Goal: Transaction & Acquisition: Purchase product/service

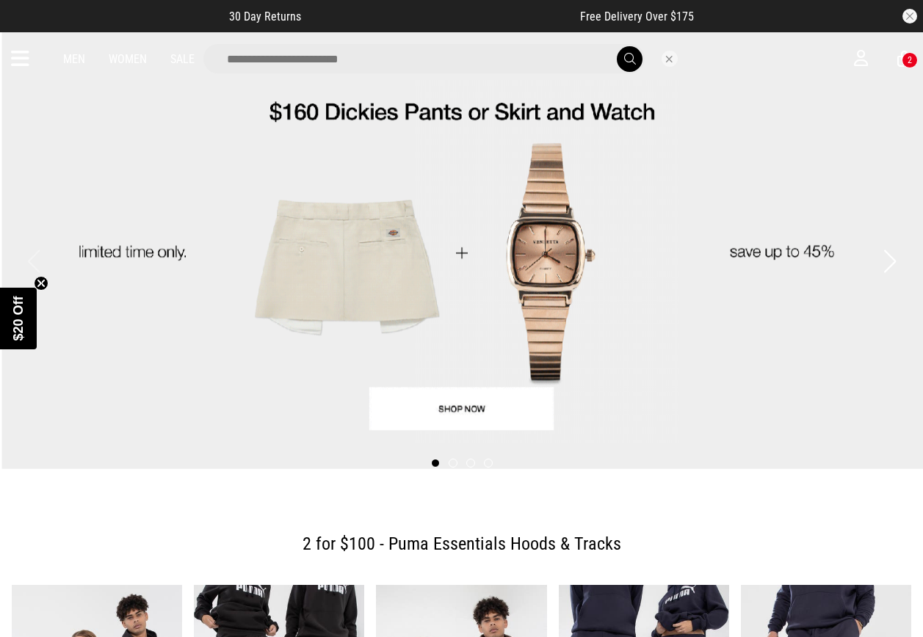
click at [462, 62] on input "search" at bounding box center [423, 58] width 441 height 29
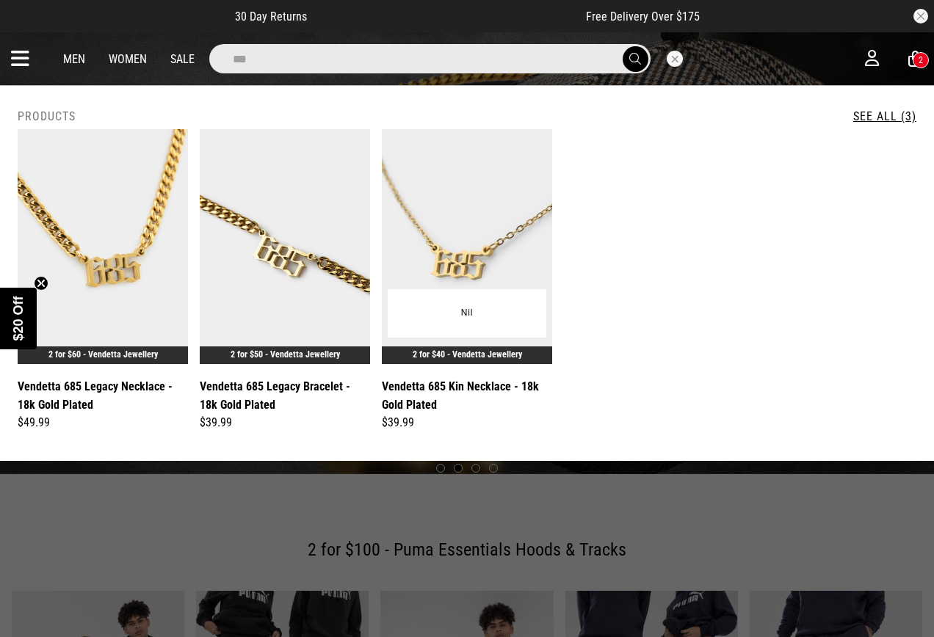
type input "***"
click at [438, 250] on img at bounding box center [467, 246] width 170 height 235
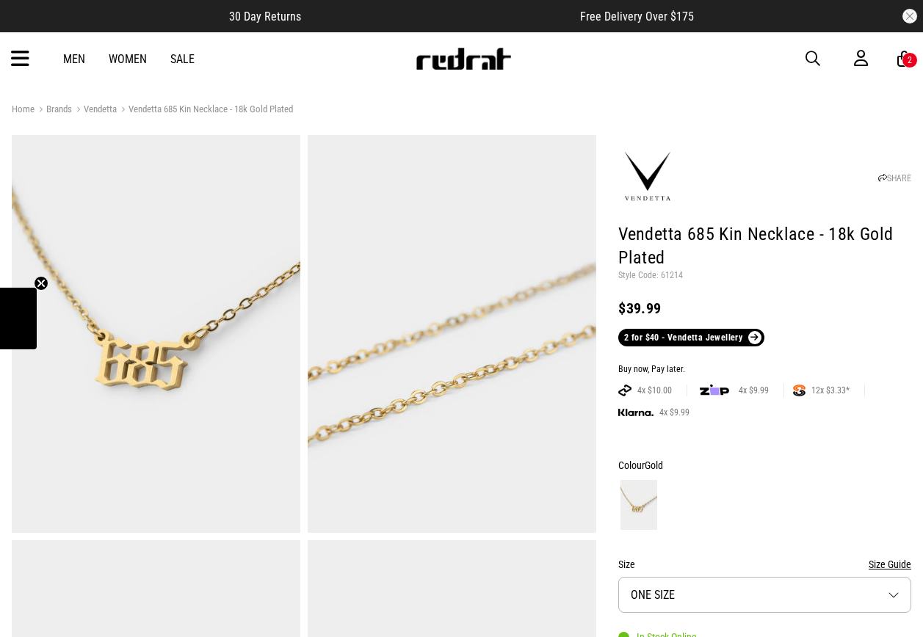
click at [675, 271] on p "Style Code: 61214" at bounding box center [764, 276] width 293 height 12
click at [677, 272] on p "Style Code: 61214" at bounding box center [764, 276] width 293 height 12
copy p "61214"
click at [809, 54] on span "button" at bounding box center [813, 59] width 15 height 18
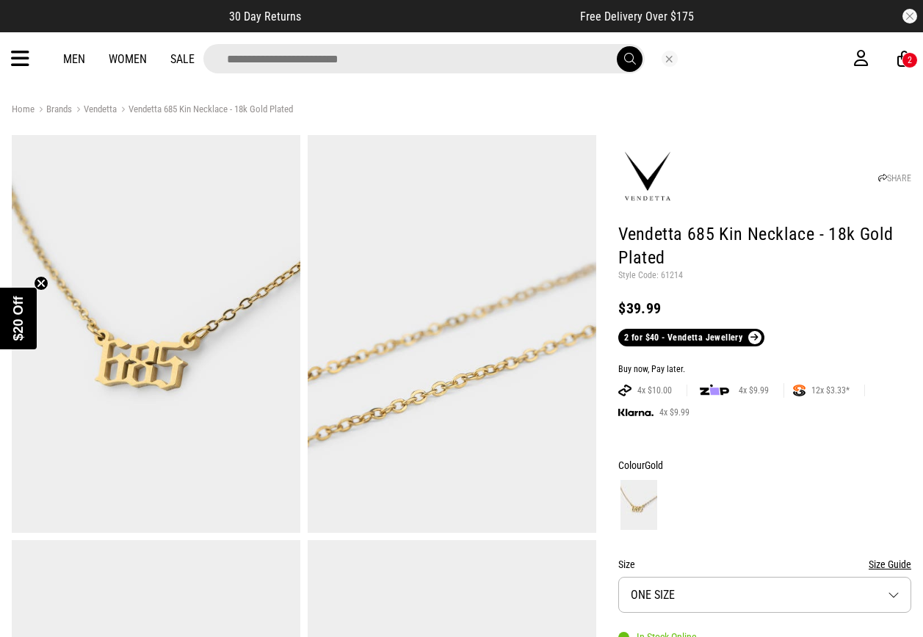
click at [466, 59] on input "search" at bounding box center [423, 58] width 441 height 29
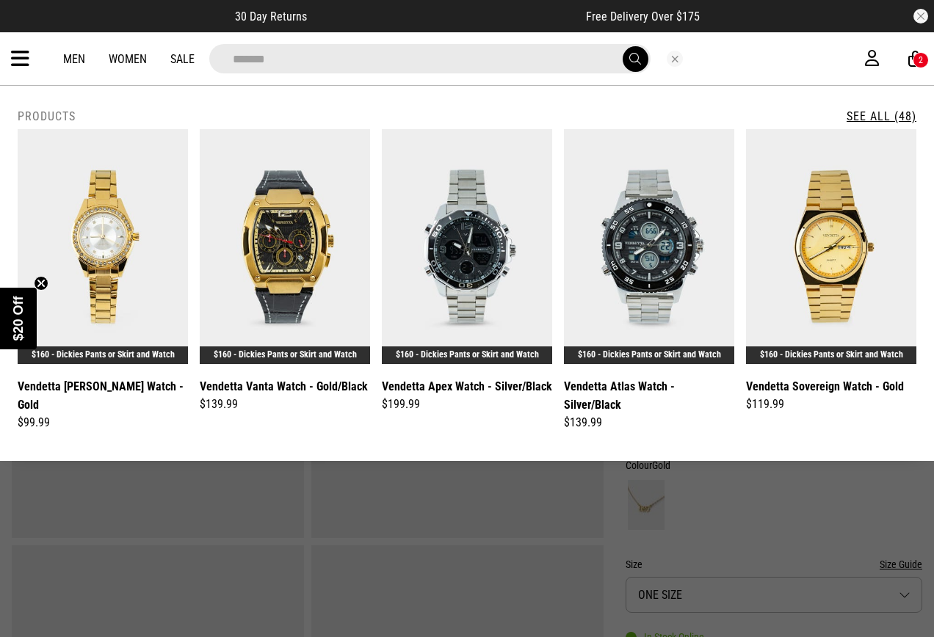
type input "*******"
click at [623, 46] on button "submit" at bounding box center [636, 59] width 26 height 26
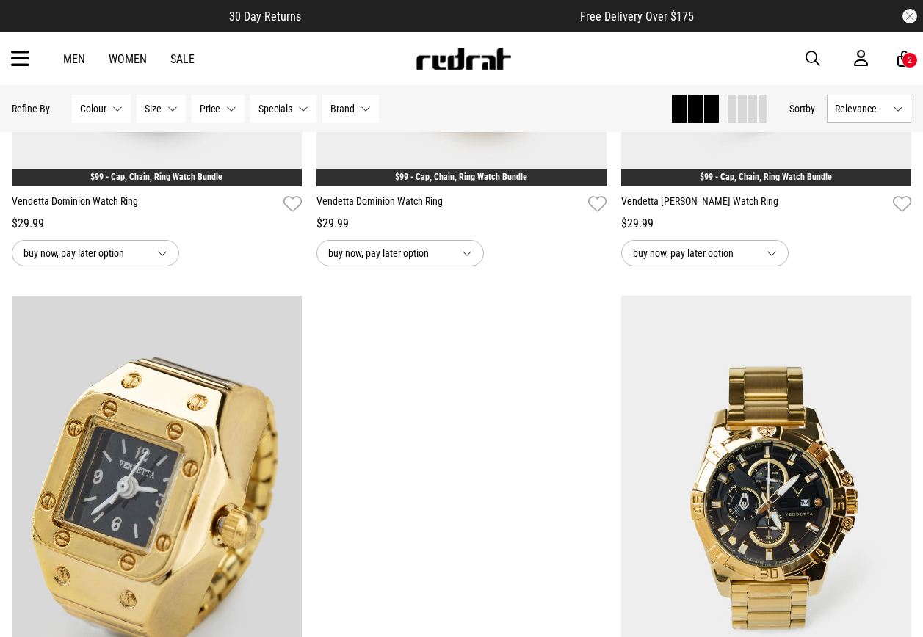
scroll to position [3305, 0]
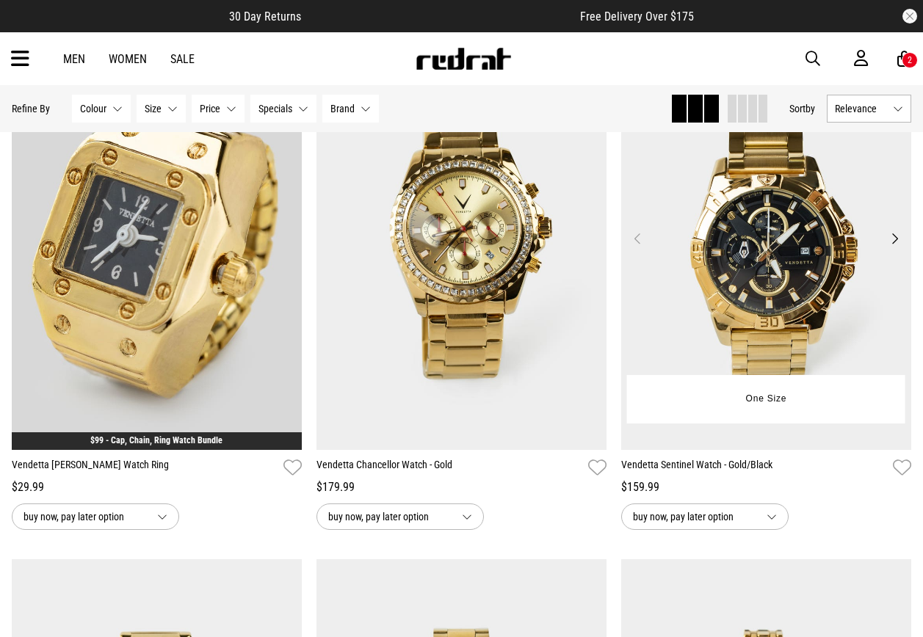
click at [798, 225] on img at bounding box center [766, 247] width 290 height 406
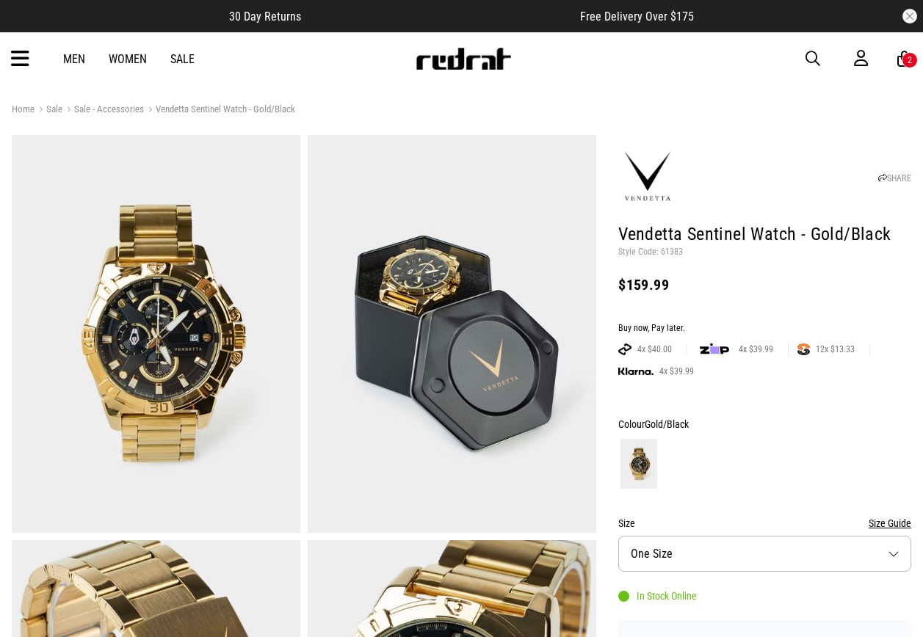
drag, startPoint x: 815, startPoint y: 62, endPoint x: 794, endPoint y: 62, distance: 21.3
click at [815, 62] on span "button" at bounding box center [813, 59] width 15 height 18
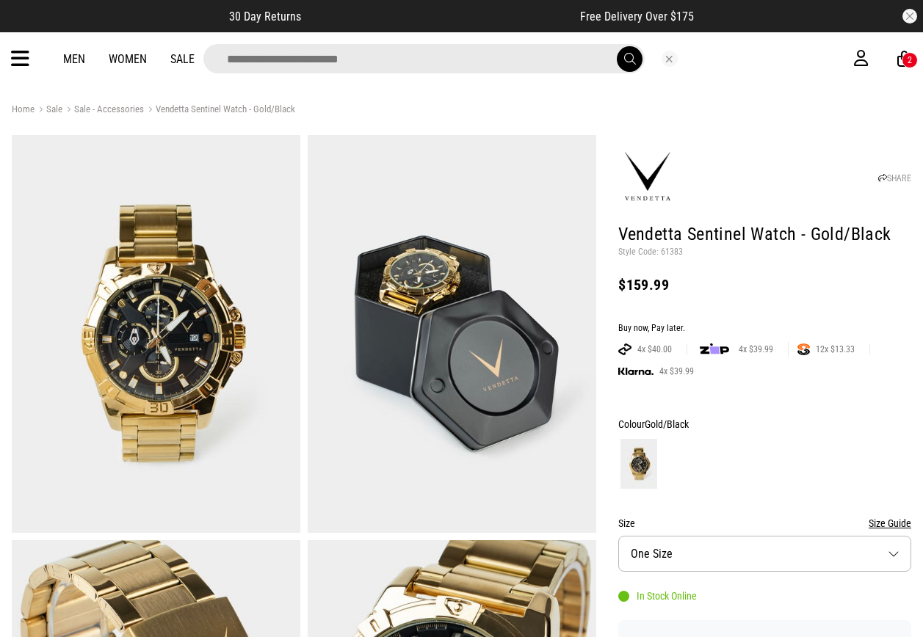
click at [574, 59] on input "search" at bounding box center [423, 58] width 441 height 29
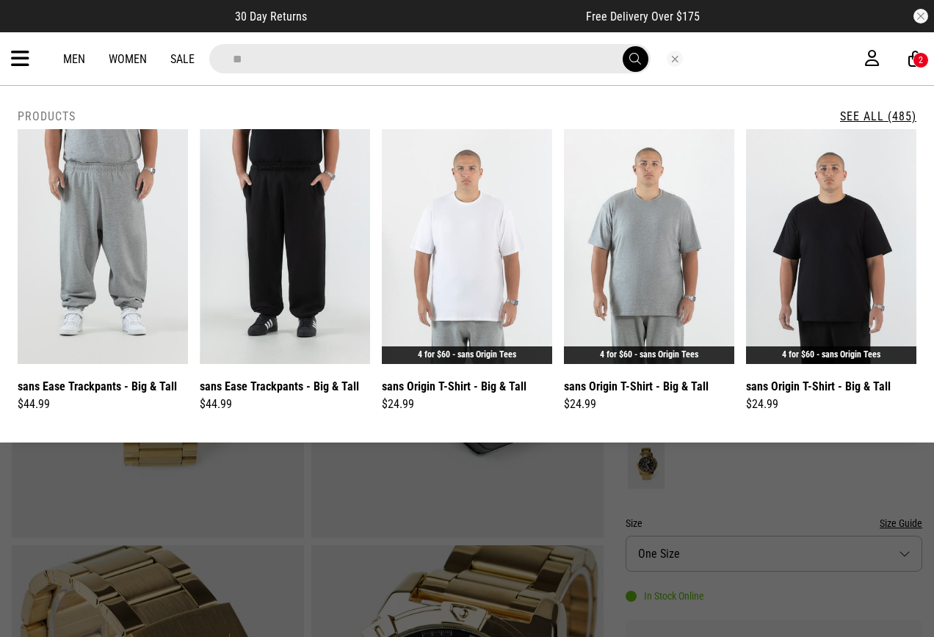
type input "*"
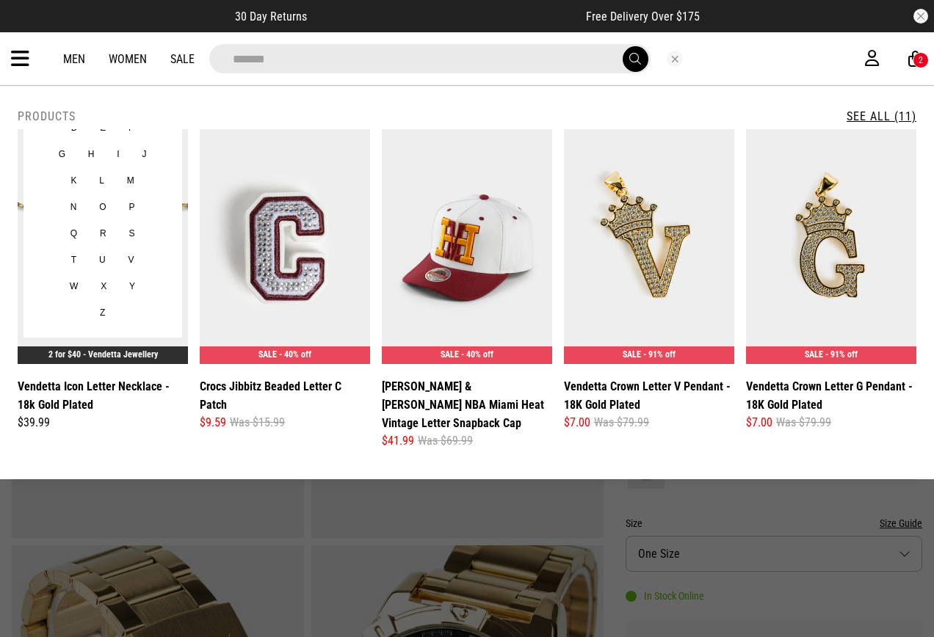
type input "******"
click at [145, 342] on img at bounding box center [103, 246] width 170 height 235
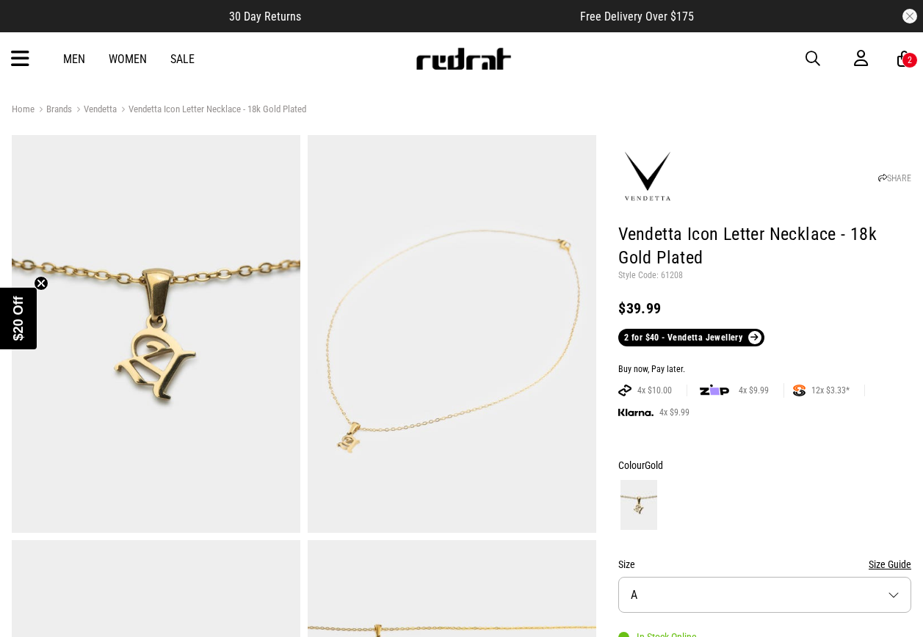
click at [671, 275] on p "Style Code: 61208" at bounding box center [764, 276] width 293 height 12
copy p "61208"
